Goal: Information Seeking & Learning: Learn about a topic

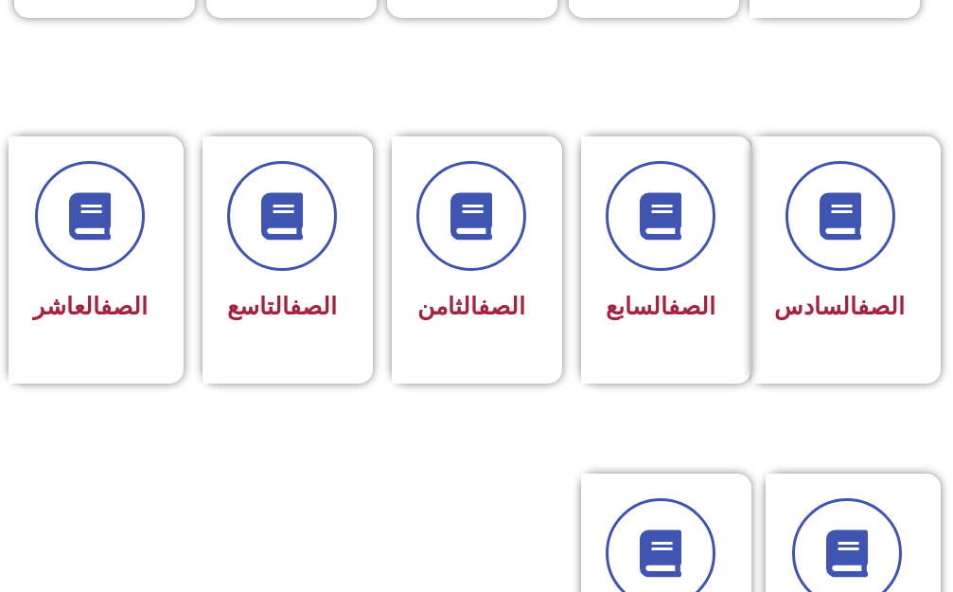
scroll to position [852, 0]
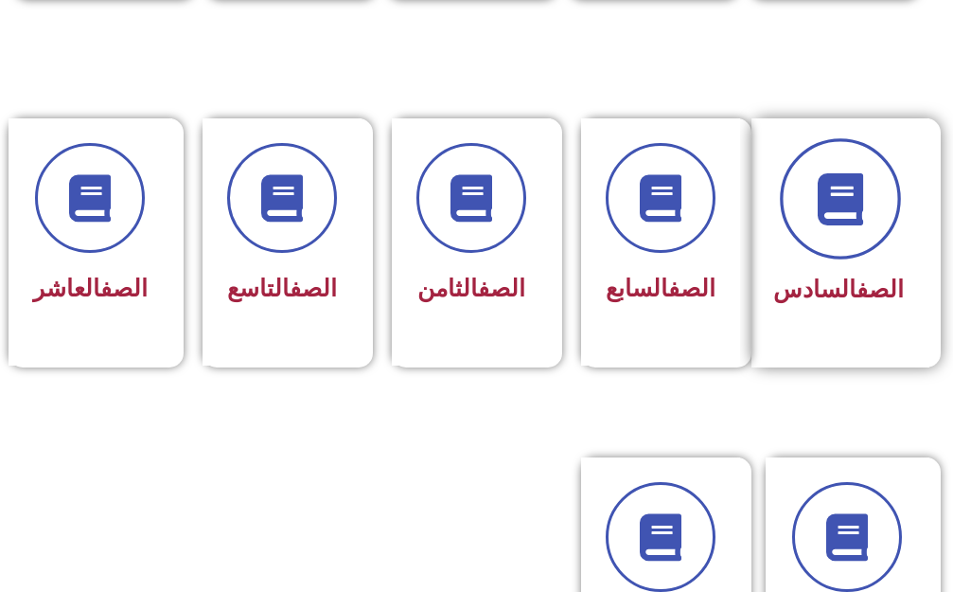
click at [825, 183] on icon at bounding box center [840, 198] width 52 height 52
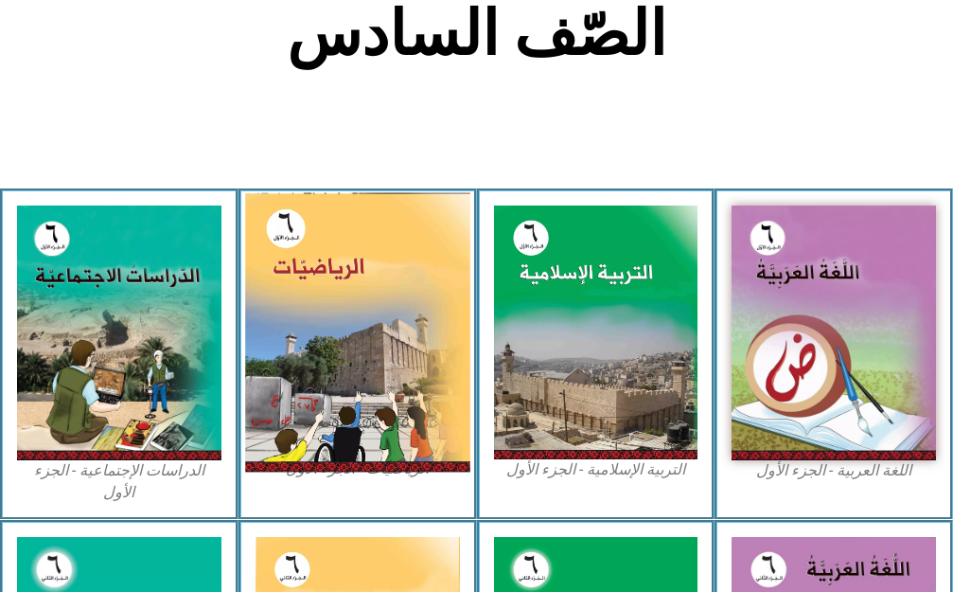
scroll to position [568, 0]
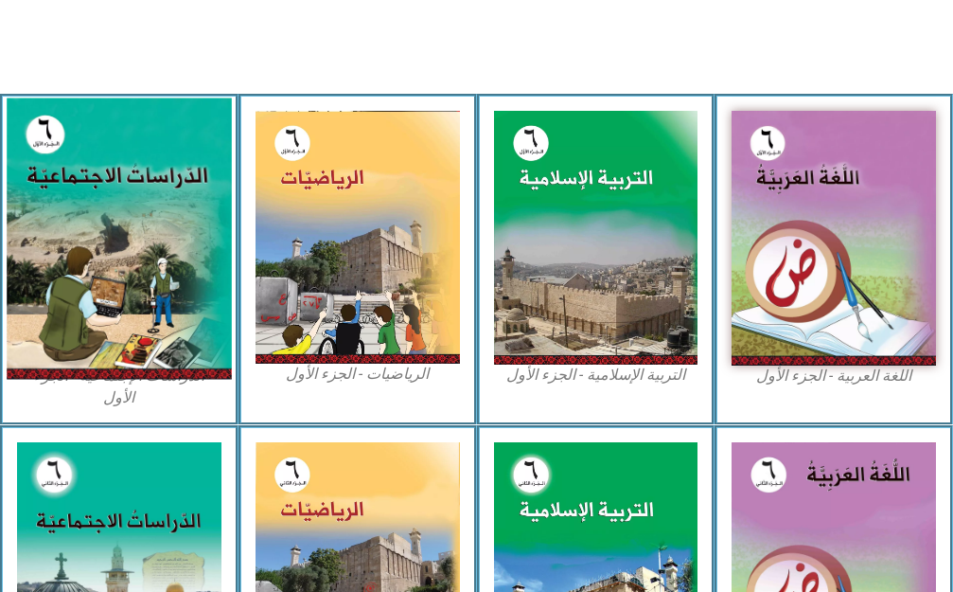
click at [41, 231] on img at bounding box center [119, 237] width 224 height 281
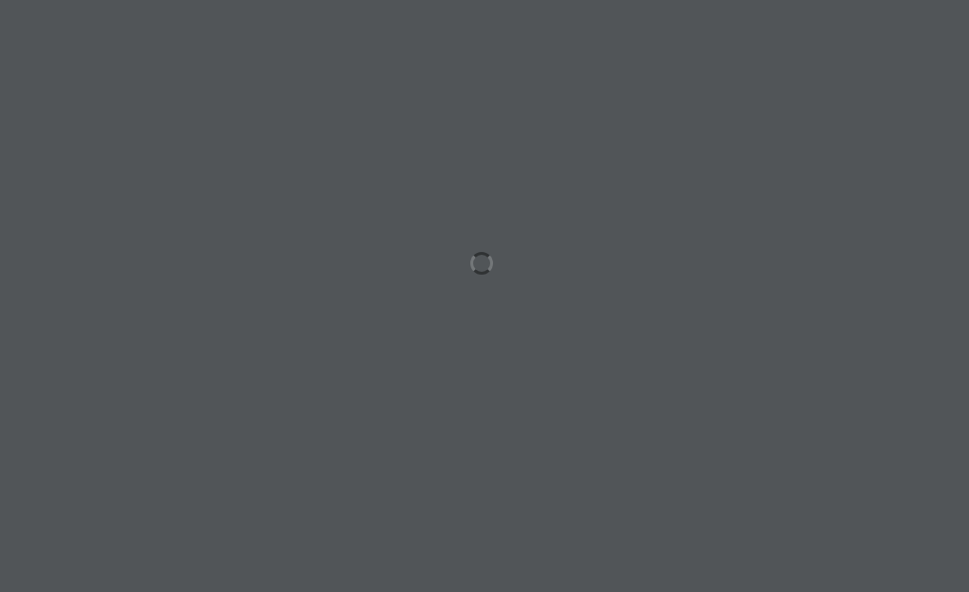
scroll to position [0, 59]
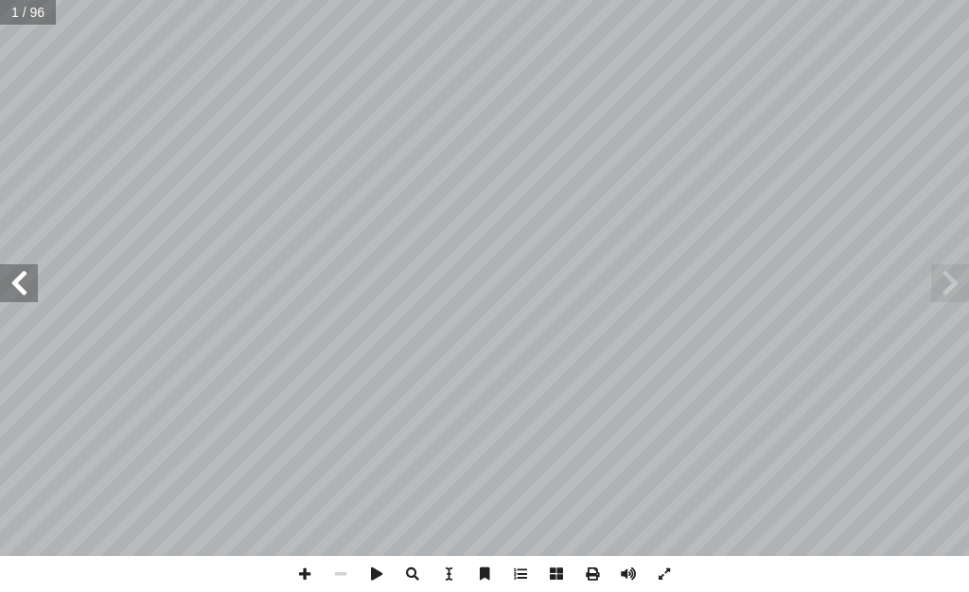
click at [13, 284] on span at bounding box center [19, 283] width 38 height 38
click at [14, 284] on span at bounding box center [19, 283] width 38 height 38
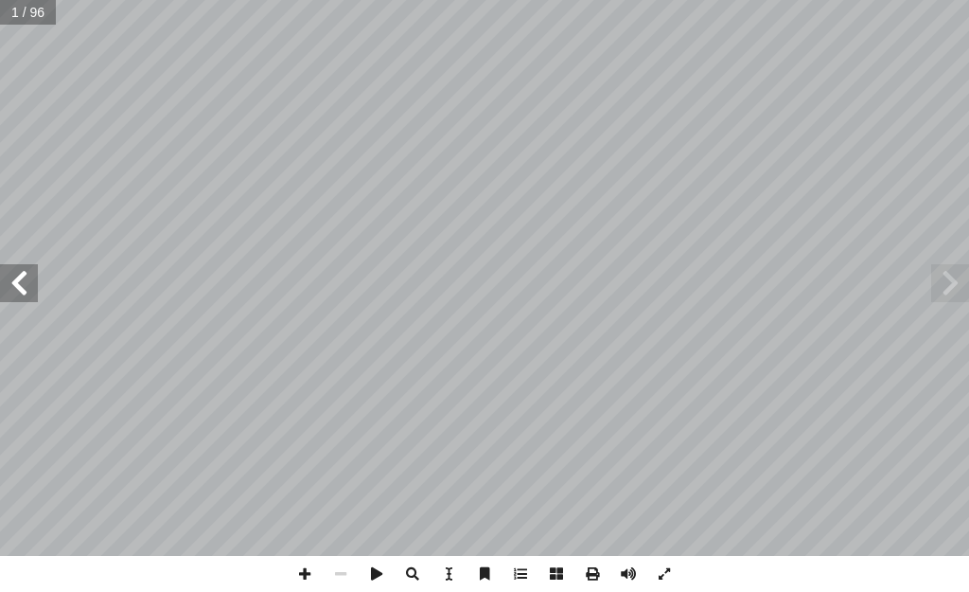
click at [14, 284] on span at bounding box center [19, 283] width 38 height 38
click at [14, 286] on span at bounding box center [19, 283] width 38 height 38
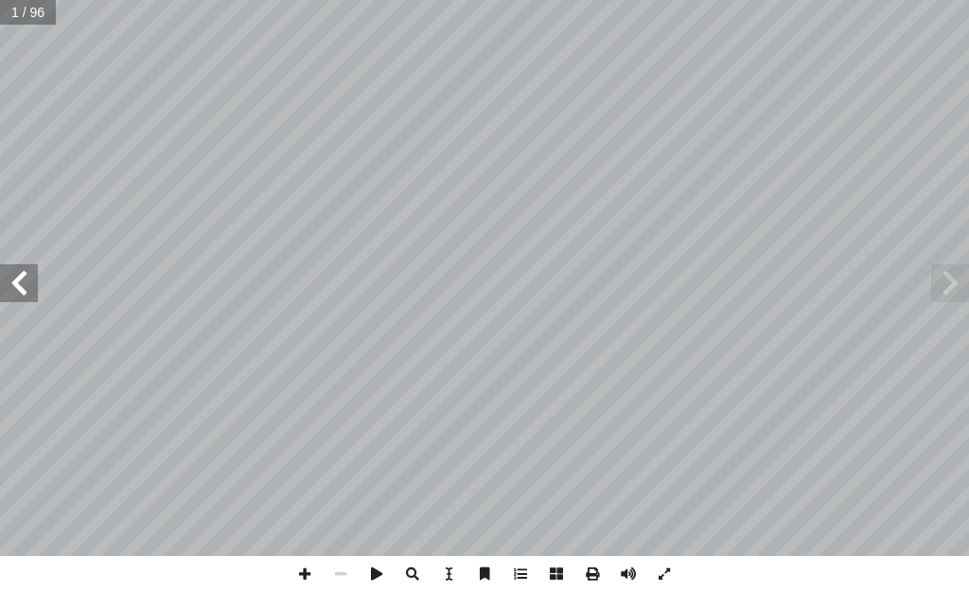
click at [14, 286] on span at bounding box center [19, 283] width 38 height 38
click at [20, 282] on span at bounding box center [19, 283] width 38 height 38
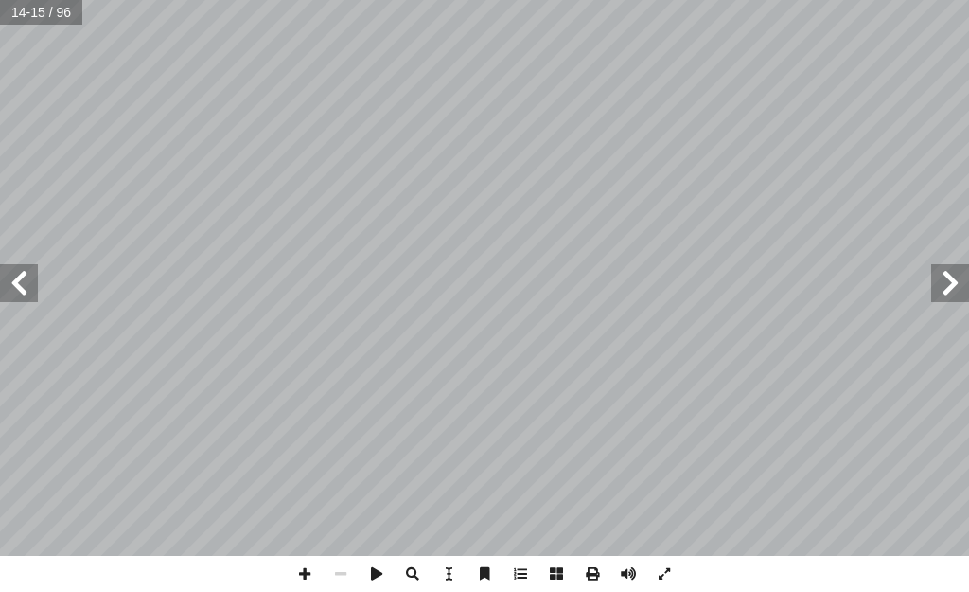
click at [22, 281] on span at bounding box center [19, 283] width 38 height 38
click at [953, 298] on span at bounding box center [950, 283] width 38 height 38
click at [309, 570] on span at bounding box center [305, 574] width 36 height 36
click at [949, 282] on span at bounding box center [950, 283] width 38 height 38
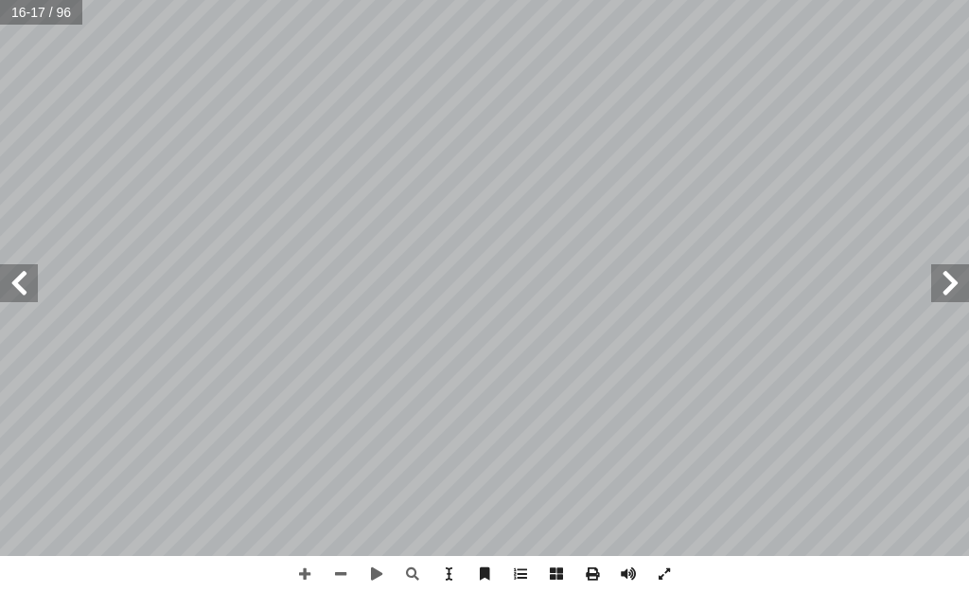
click at [18, 282] on span at bounding box center [19, 283] width 38 height 38
click at [293, 565] on span at bounding box center [305, 574] width 36 height 36
click at [343, 570] on span at bounding box center [341, 574] width 36 height 36
click at [333, 569] on span at bounding box center [341, 574] width 36 height 36
click at [962, 279] on span at bounding box center [950, 283] width 38 height 38
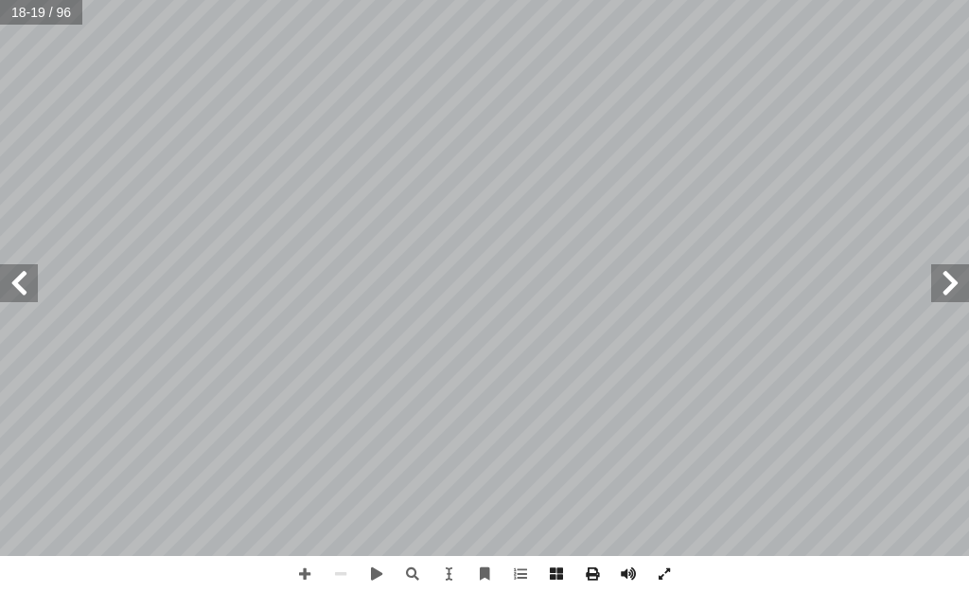
click at [928, 287] on div "14 : َ ي ِ ت آ ال� َ ل َ و ْ د َ الج ُ ل ِ م ْ ك أ ا ٤ ة َ ريط َ الخ ُ ر ِ ناص …" at bounding box center [484, 278] width 969 height 556
click at [932, 292] on span at bounding box center [950, 283] width 38 height 38
click at [939, 292] on span at bounding box center [950, 283] width 38 height 38
click at [940, 290] on span at bounding box center [950, 283] width 38 height 38
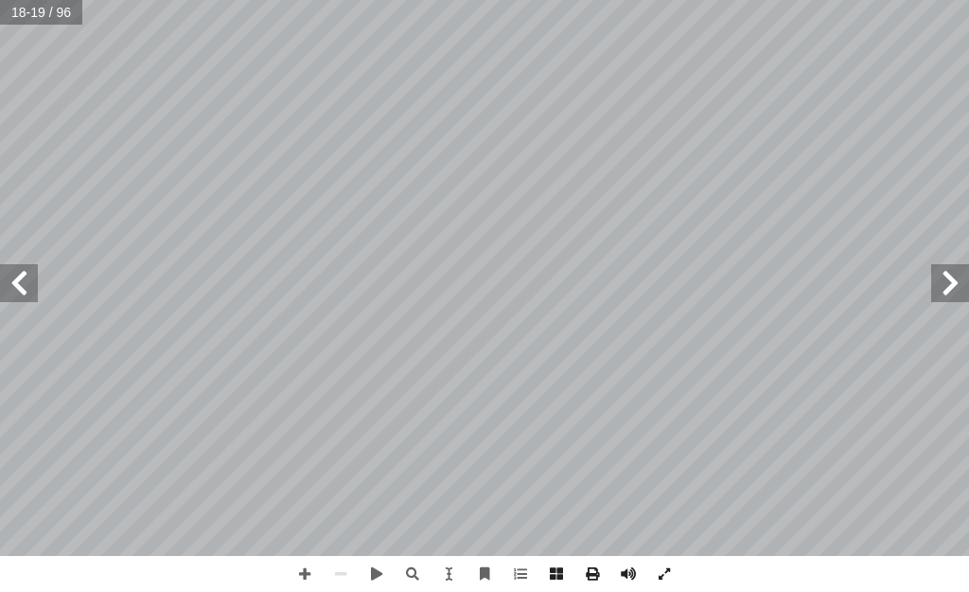
click at [940, 290] on span at bounding box center [950, 283] width 38 height 38
click at [941, 292] on span at bounding box center [950, 283] width 38 height 38
click at [934, 280] on span at bounding box center [950, 283] width 38 height 38
click at [932, 290] on span at bounding box center [950, 283] width 38 height 38
click at [934, 284] on span at bounding box center [950, 283] width 38 height 38
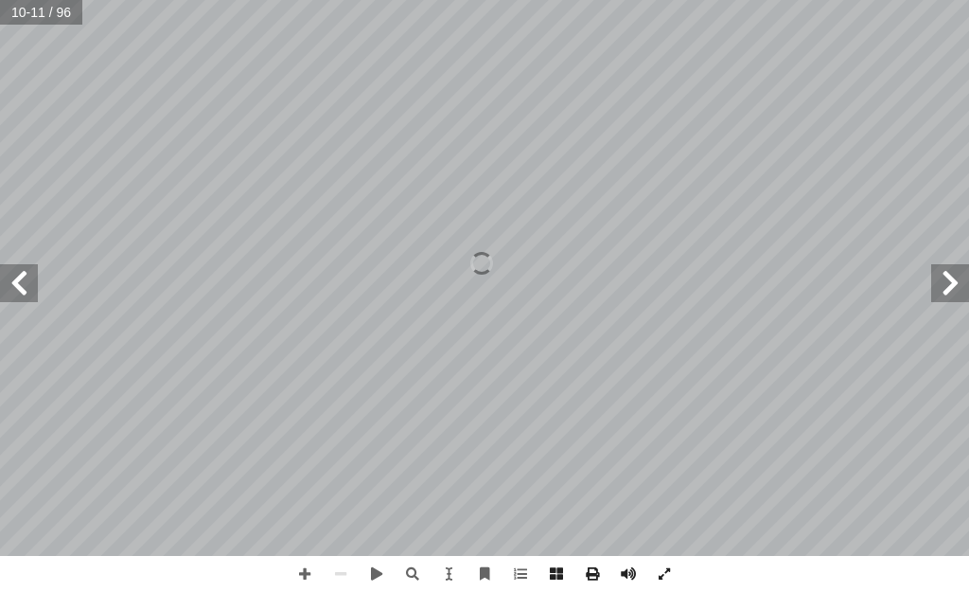
click at [935, 281] on span at bounding box center [950, 283] width 38 height 38
click at [940, 281] on span at bounding box center [950, 283] width 38 height 38
click at [943, 279] on span at bounding box center [950, 283] width 38 height 38
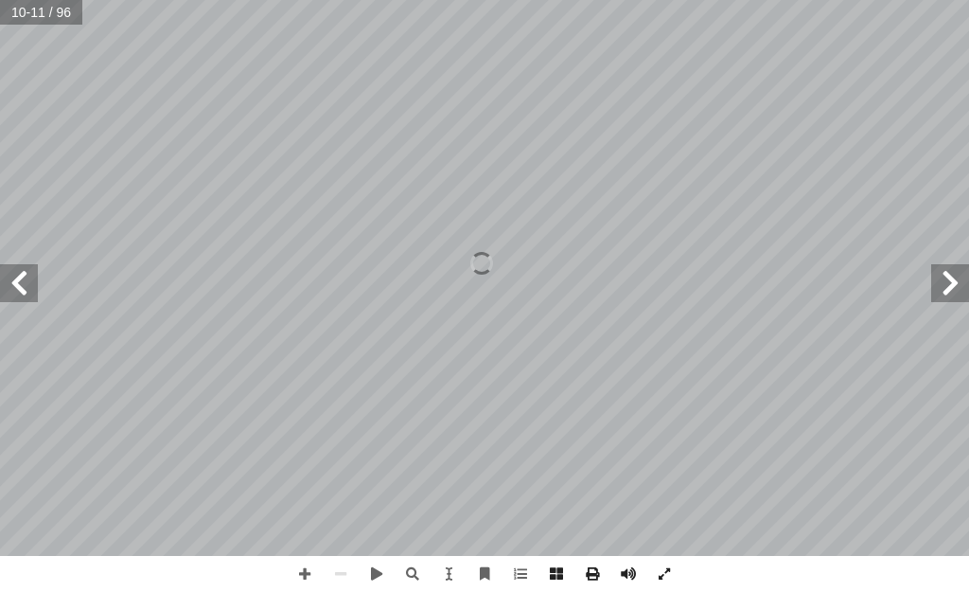
click at [944, 279] on span at bounding box center [950, 283] width 38 height 38
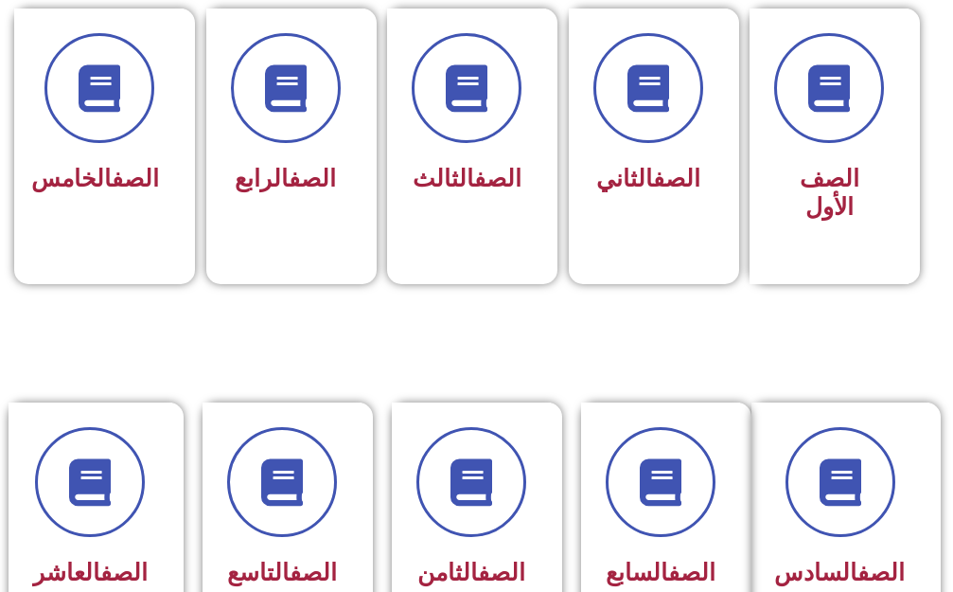
scroll to position [663, 0]
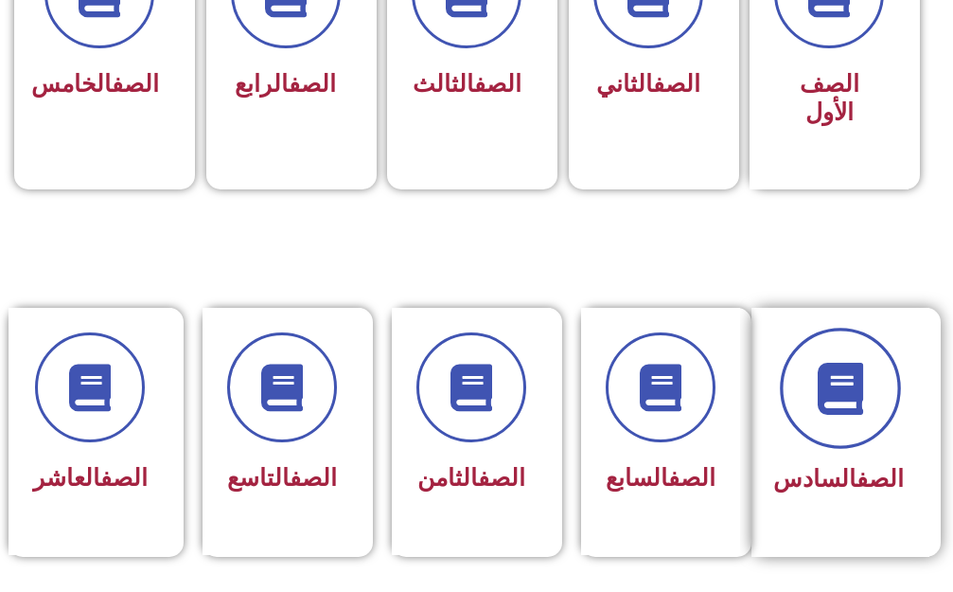
click at [851, 362] on icon at bounding box center [840, 388] width 52 height 52
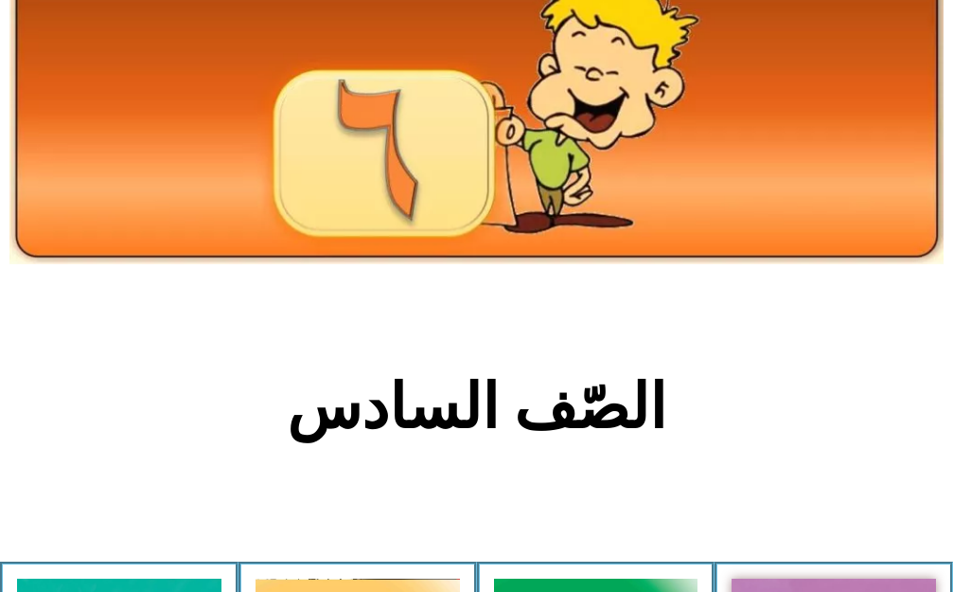
scroll to position [379, 0]
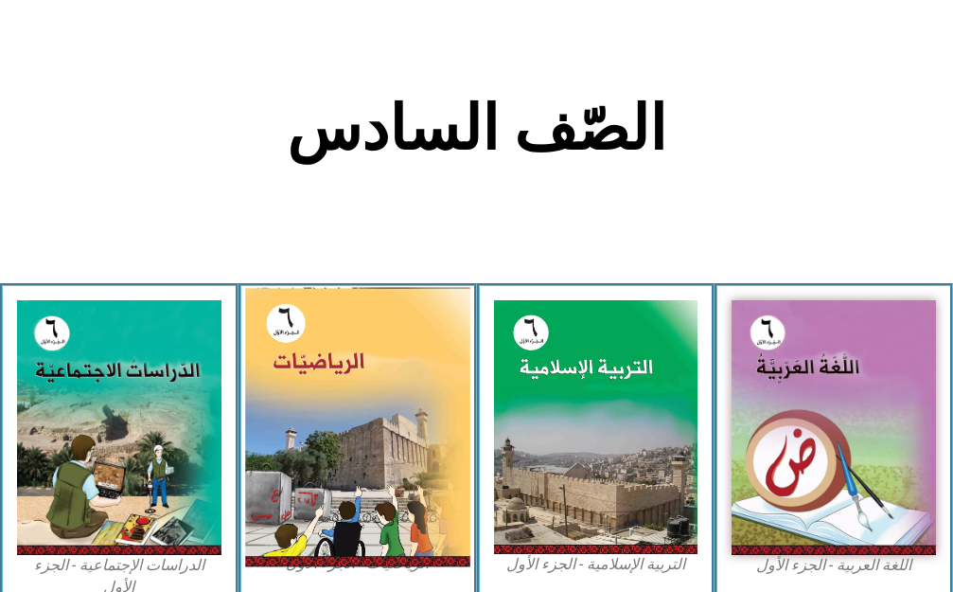
click at [300, 412] on img at bounding box center [357, 426] width 224 height 279
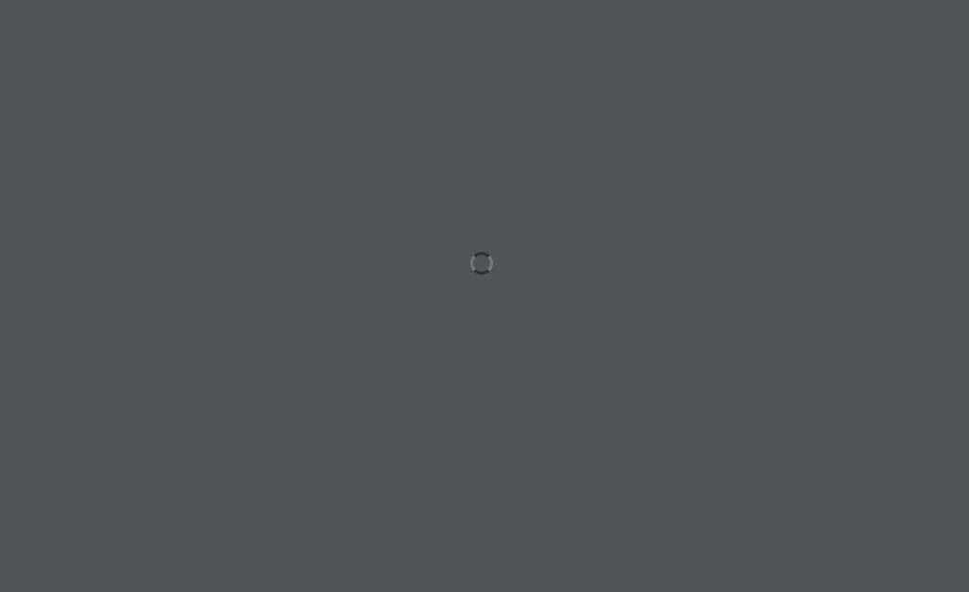
scroll to position [0, 59]
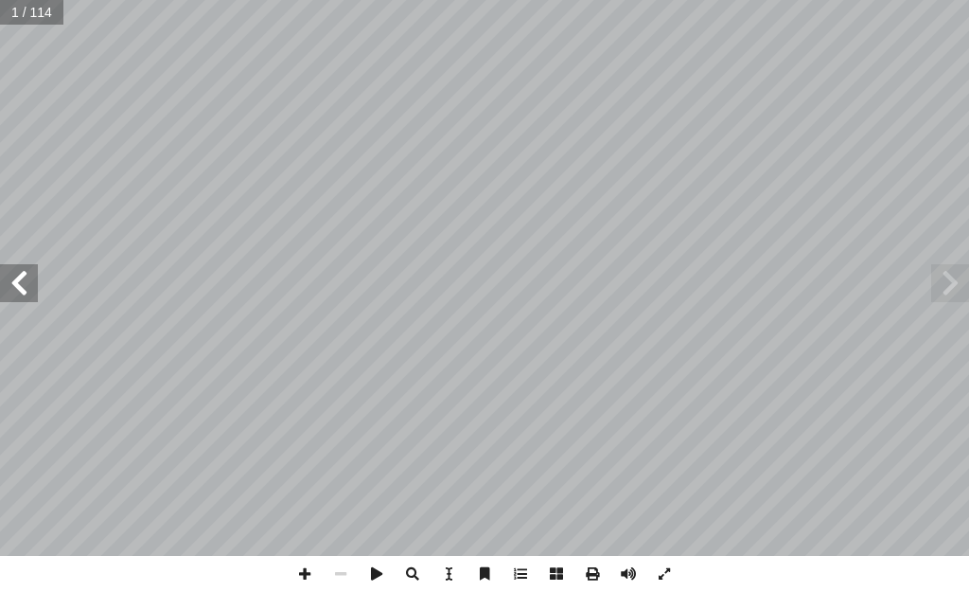
click at [19, 282] on span at bounding box center [19, 283] width 38 height 38
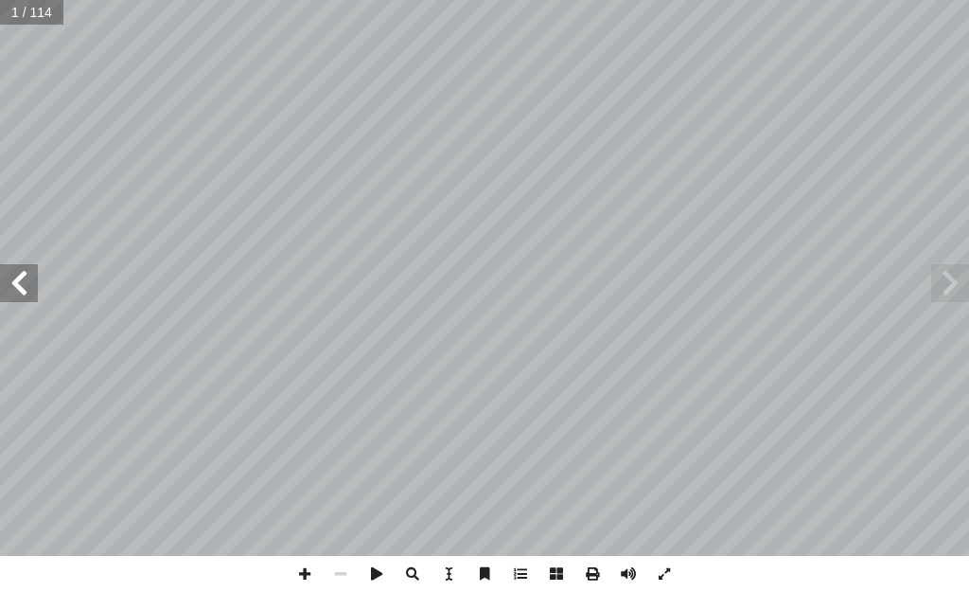
click at [19, 282] on span at bounding box center [19, 283] width 38 height 38
click at [18, 284] on span at bounding box center [19, 283] width 38 height 38
click at [16, 285] on span at bounding box center [19, 283] width 38 height 38
click at [15, 286] on span at bounding box center [19, 283] width 38 height 38
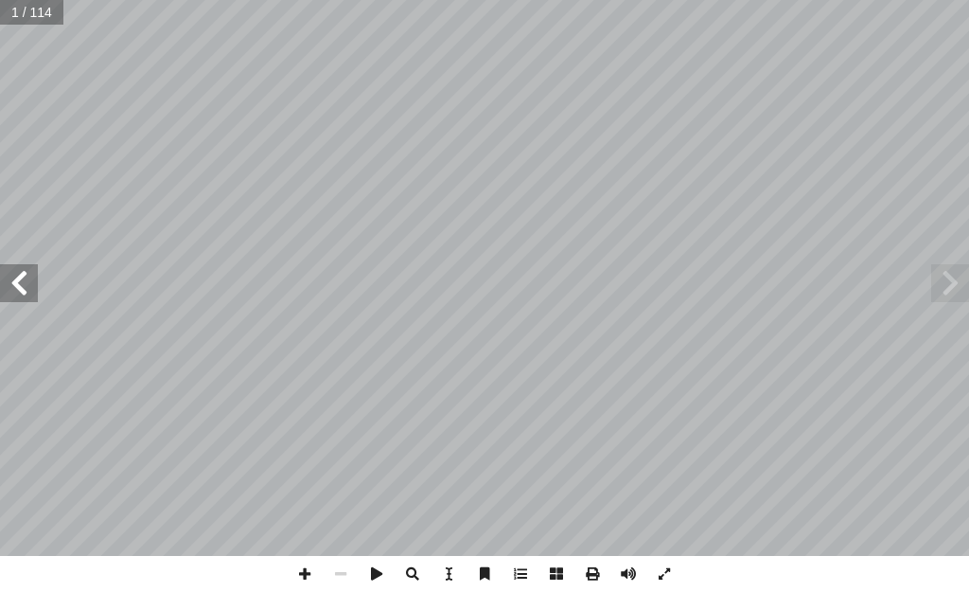
click at [15, 286] on span at bounding box center [19, 283] width 38 height 38
click at [12, 287] on span at bounding box center [19, 283] width 38 height 38
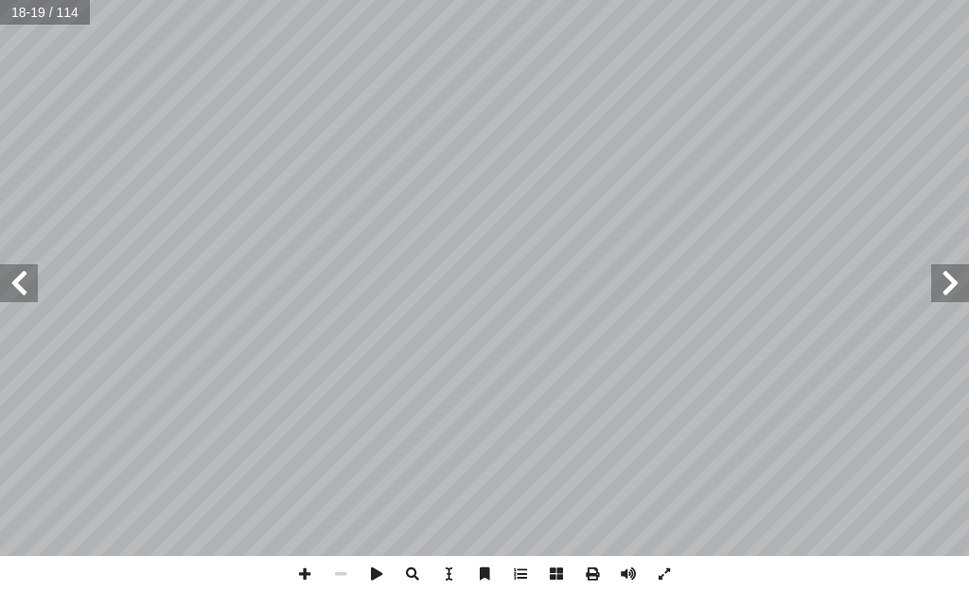
click at [21, 293] on span at bounding box center [19, 283] width 38 height 38
click at [9, 285] on span at bounding box center [19, 283] width 38 height 38
click at [305, 568] on span at bounding box center [305, 574] width 36 height 36
click at [955, 284] on span at bounding box center [950, 283] width 38 height 38
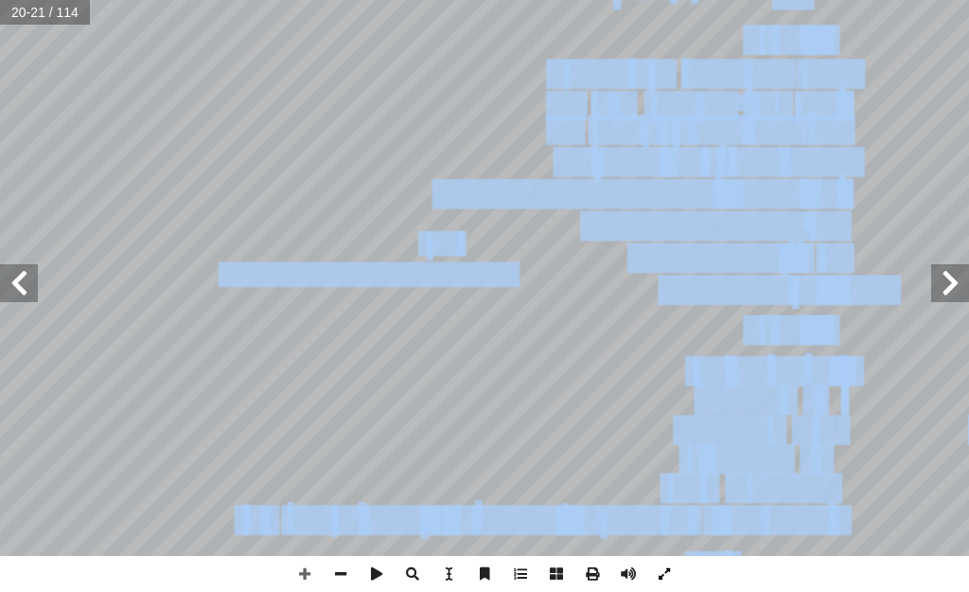
click at [632, 582] on div "١٦ ئل: � رين ومس � تم تي: أ ا الخاطئة فيما ي ِ الجملة َ مام أ ا ) ( َ شارة إ ا …" at bounding box center [484, 296] width 969 height 592
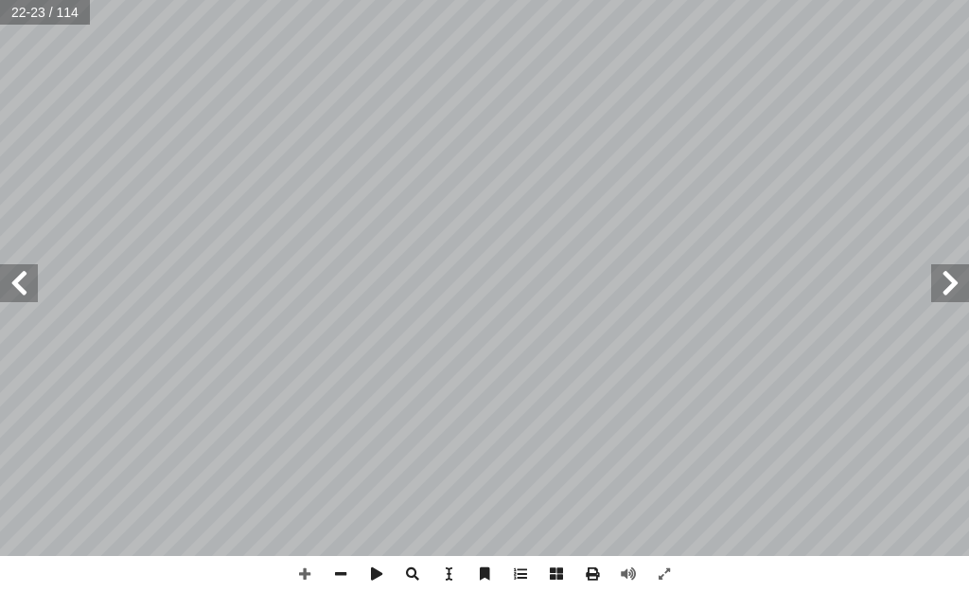
click at [958, 274] on span at bounding box center [950, 283] width 38 height 38
drag, startPoint x: 10, startPoint y: 269, endPoint x: 20, endPoint y: 265, distance: 10.2
click at [9, 265] on span at bounding box center [19, 283] width 38 height 38
click at [948, 284] on span at bounding box center [950, 283] width 38 height 38
click at [952, 292] on span at bounding box center [950, 283] width 38 height 38
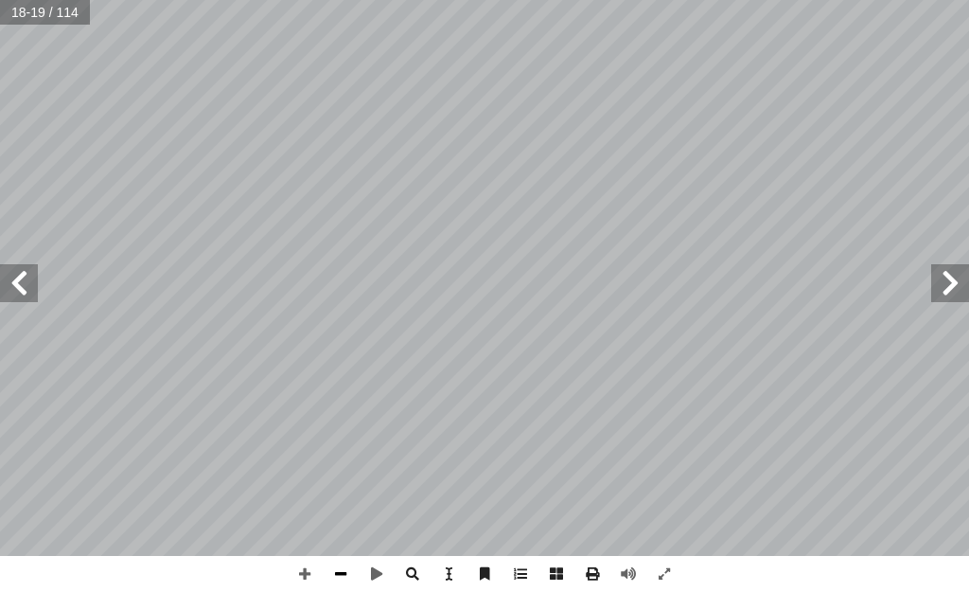
click at [338, 573] on span at bounding box center [341, 574] width 36 height 36
click at [951, 282] on span at bounding box center [950, 283] width 38 height 38
click at [953, 304] on div "١٢ ئل: � رين ومس � تم تي: أ ا الخاطئة فيما ي ِ الجملة َ مام أ ا ) ( َ شارة إ ا …" at bounding box center [484, 278] width 969 height 556
click at [26, 278] on span at bounding box center [19, 283] width 38 height 38
click at [27, 280] on span at bounding box center [19, 283] width 38 height 38
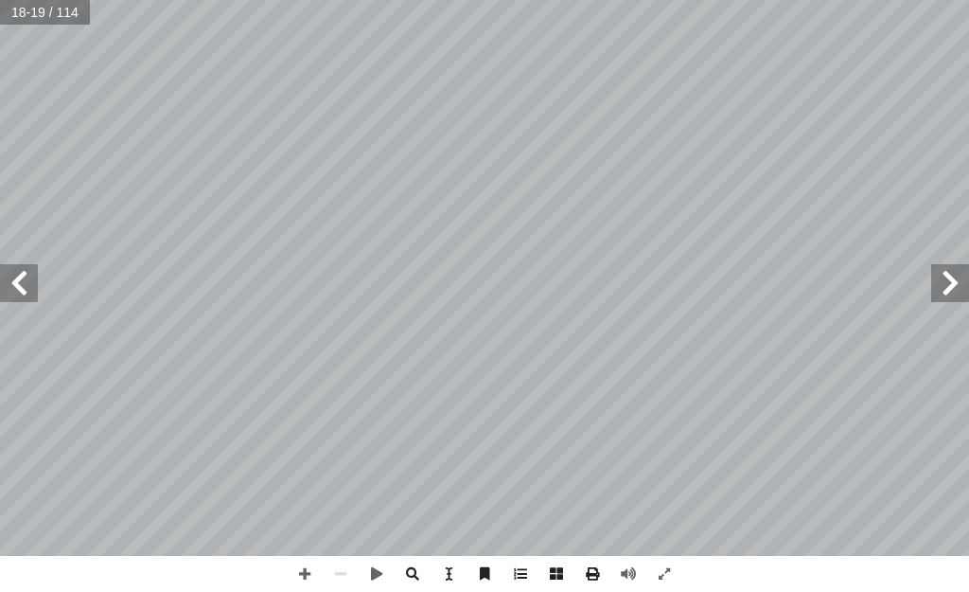
click at [23, 279] on span at bounding box center [19, 283] width 38 height 38
click at [303, 573] on span at bounding box center [305, 574] width 36 height 36
